Goal: Information Seeking & Learning: Check status

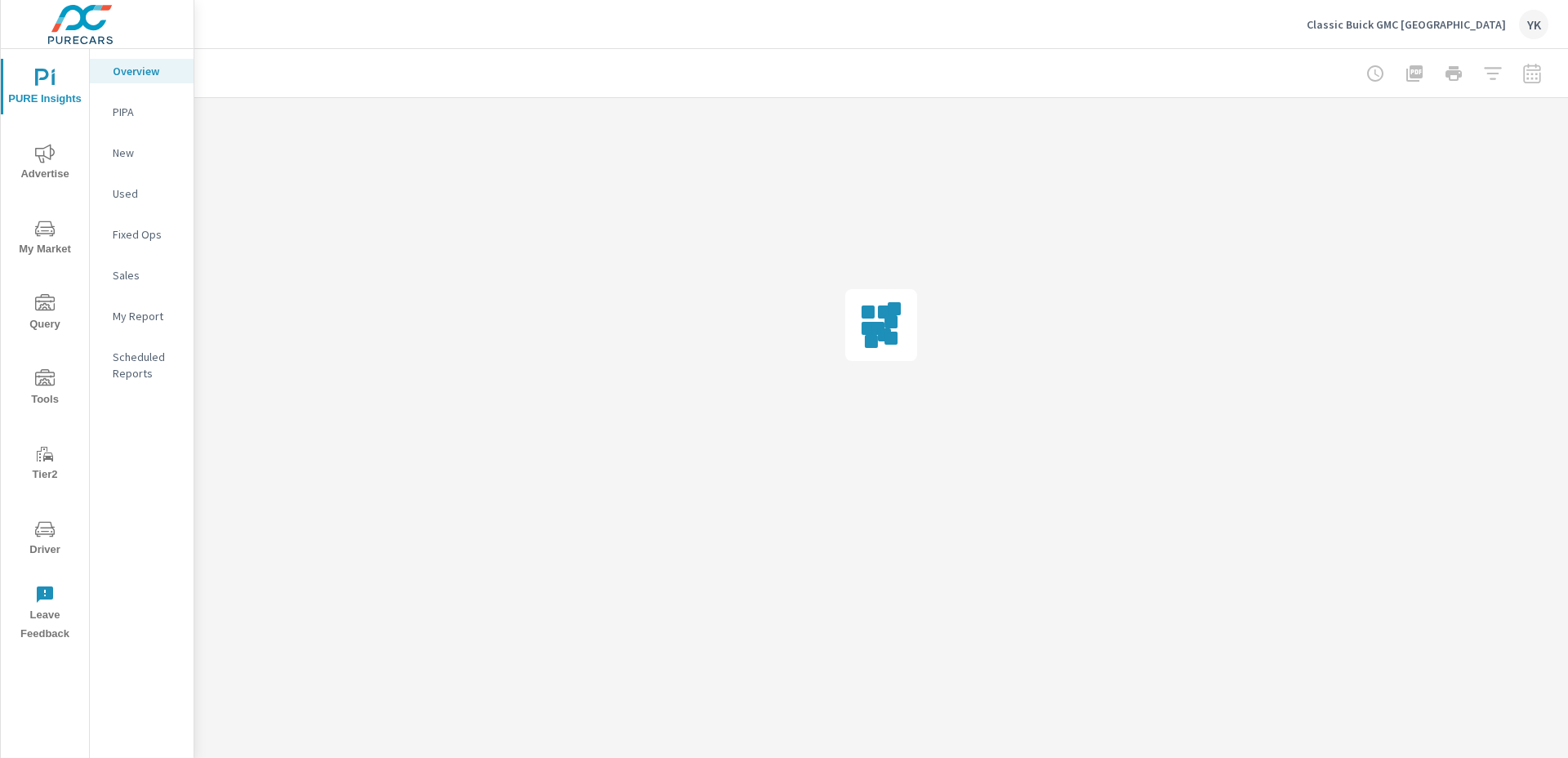
click at [45, 171] on span "Advertise" at bounding box center [45, 163] width 78 height 40
click at [127, 236] on p "Social" at bounding box center [147, 234] width 68 height 16
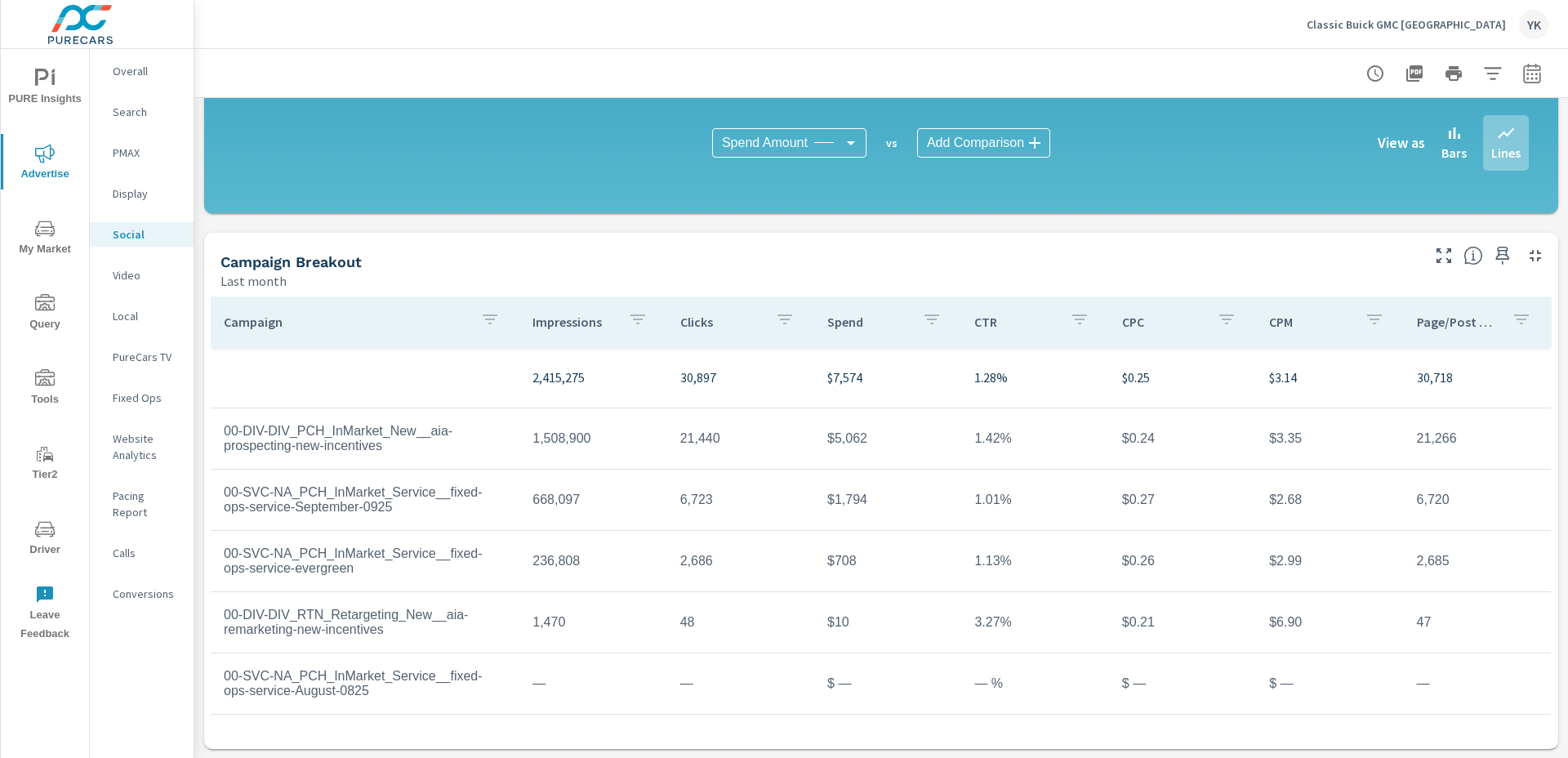
scroll to position [412, 0]
